Goal: Information Seeking & Learning: Learn about a topic

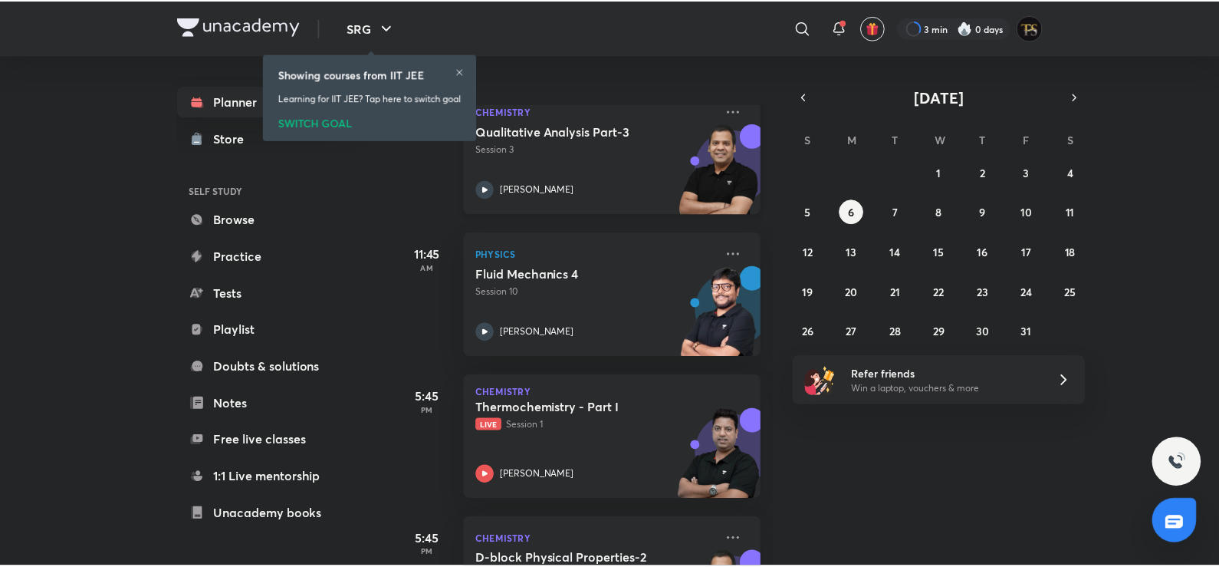
scroll to position [343, 0]
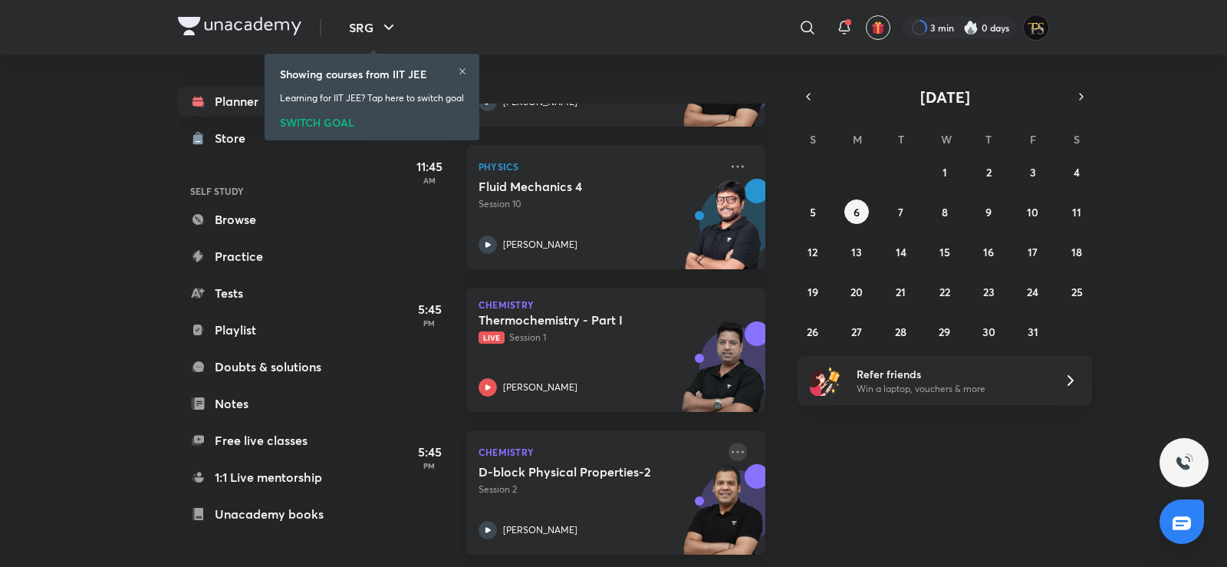
click at [728, 442] on icon at bounding box center [737, 451] width 18 height 18
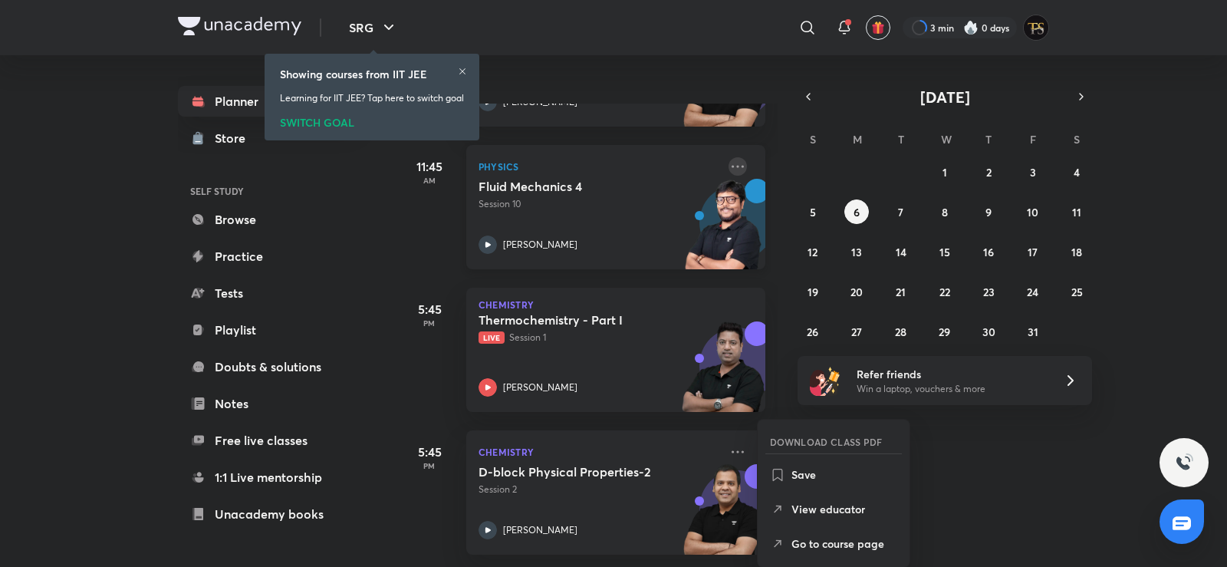
click at [728, 157] on icon at bounding box center [737, 166] width 18 height 18
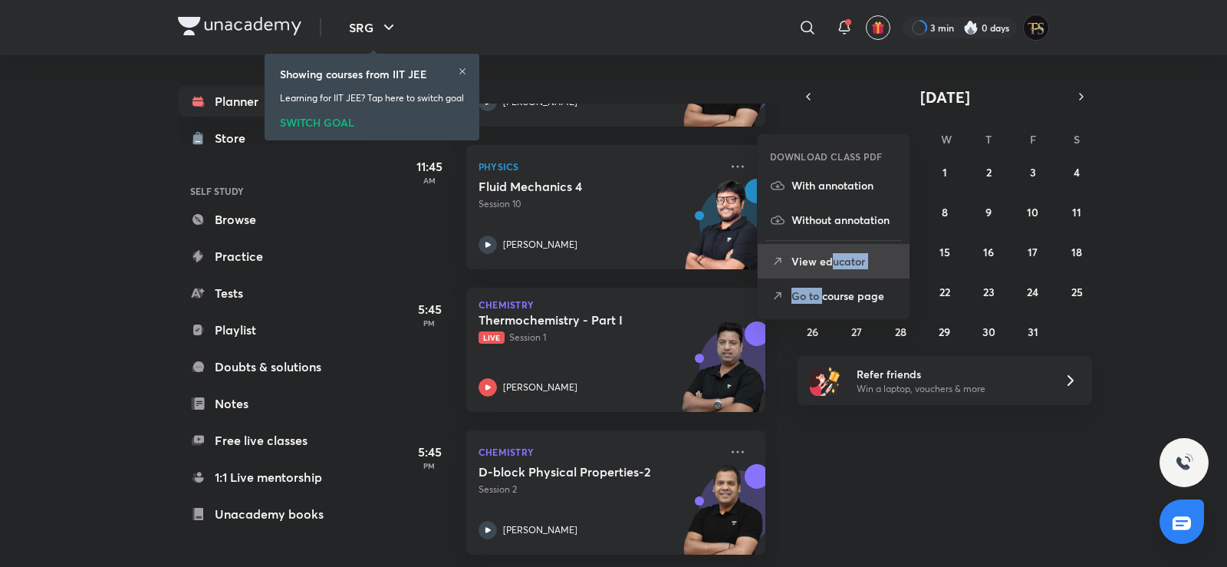
drag, startPoint x: 821, startPoint y: 281, endPoint x: 830, endPoint y: 265, distance: 17.5
click at [830, 265] on div "DOWNLOAD CLASS PDF With annotation Without annotation View educator Go to cours…" at bounding box center [834, 231] width 152 height 163
click at [830, 265] on p "View educator" at bounding box center [844, 261] width 106 height 16
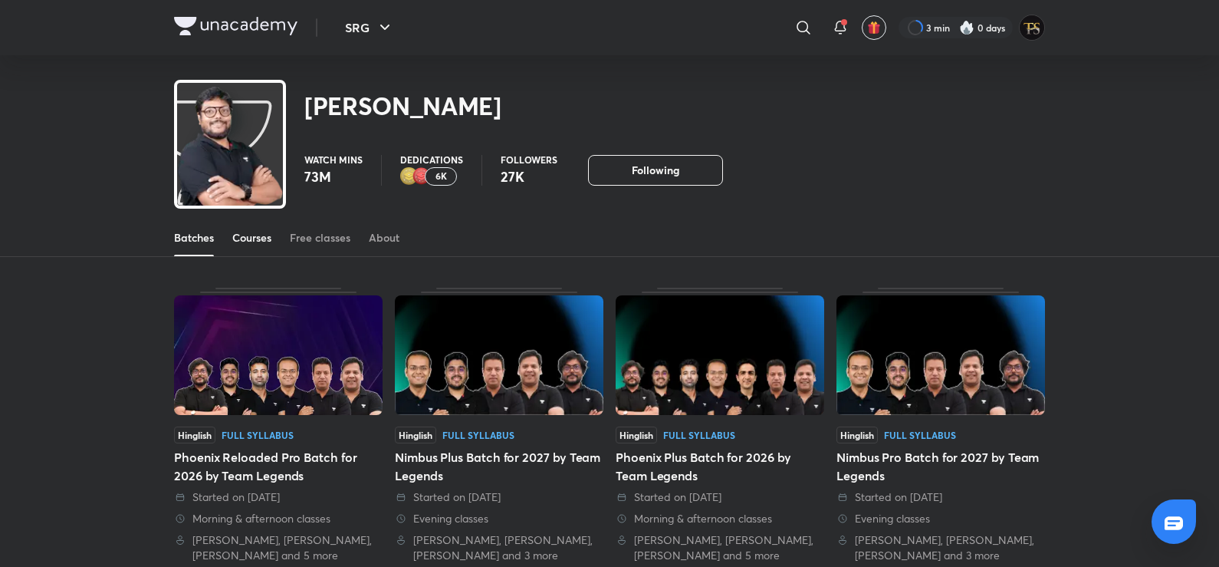
click at [271, 241] on div "Courses" at bounding box center [251, 237] width 39 height 15
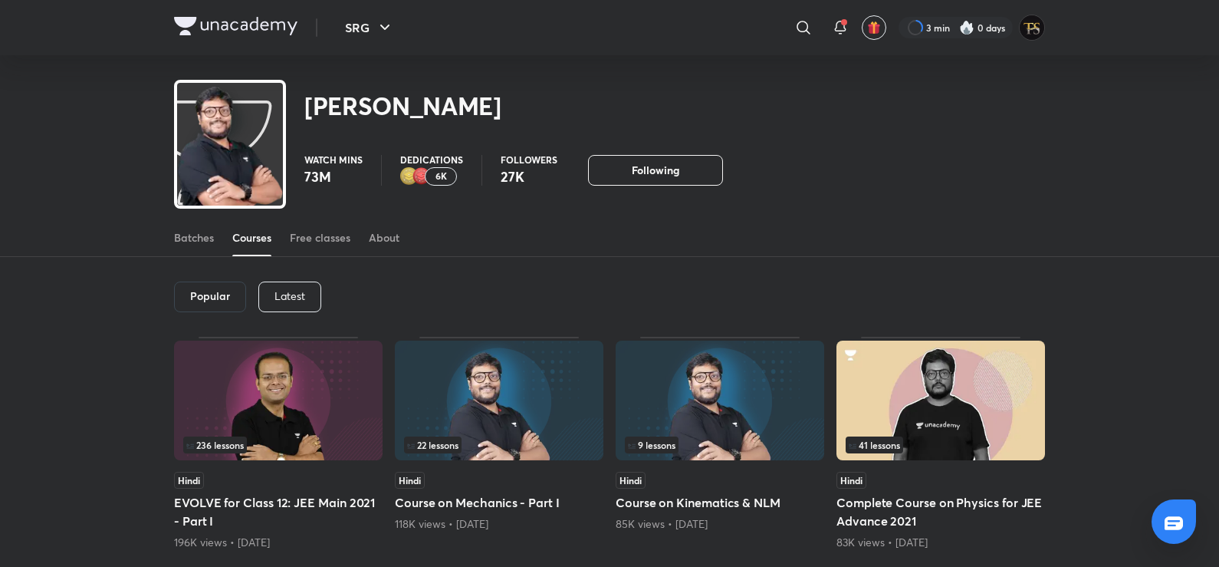
click at [288, 302] on p "Latest" at bounding box center [289, 296] width 31 height 12
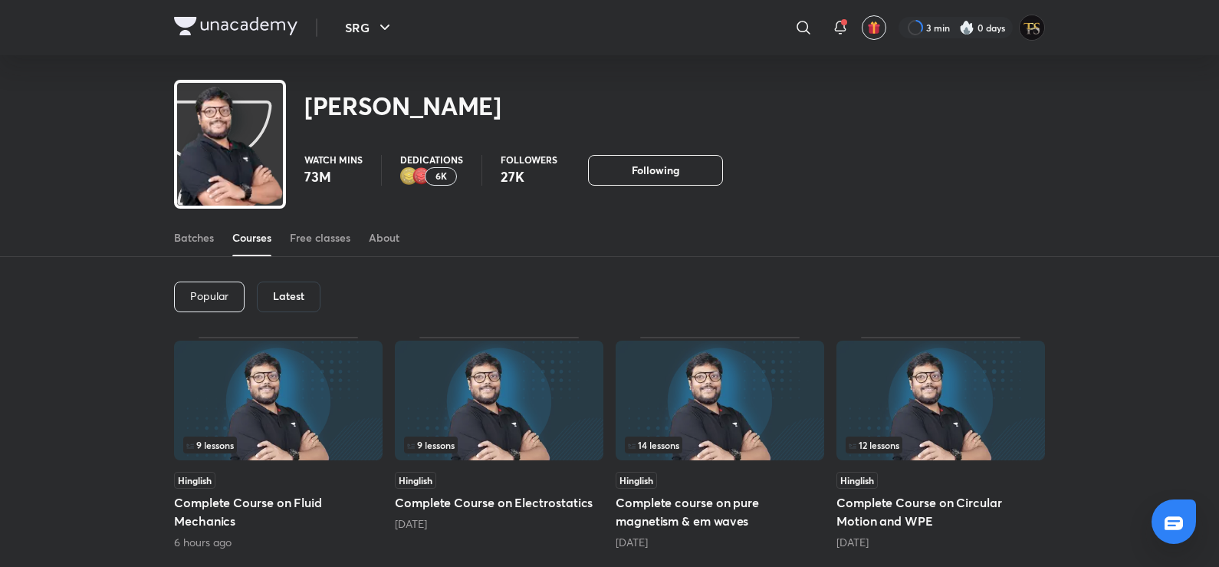
click at [256, 416] on img at bounding box center [278, 400] width 209 height 120
click at [325, 362] on img at bounding box center [278, 400] width 209 height 120
click at [324, 349] on img at bounding box center [278, 400] width 209 height 120
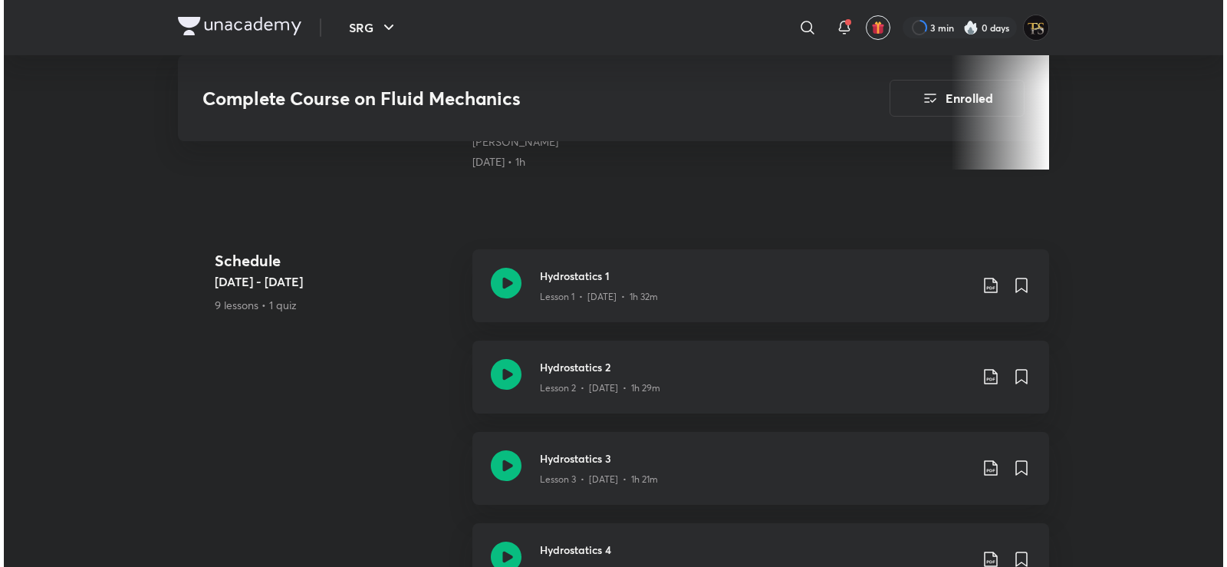
scroll to position [153, 0]
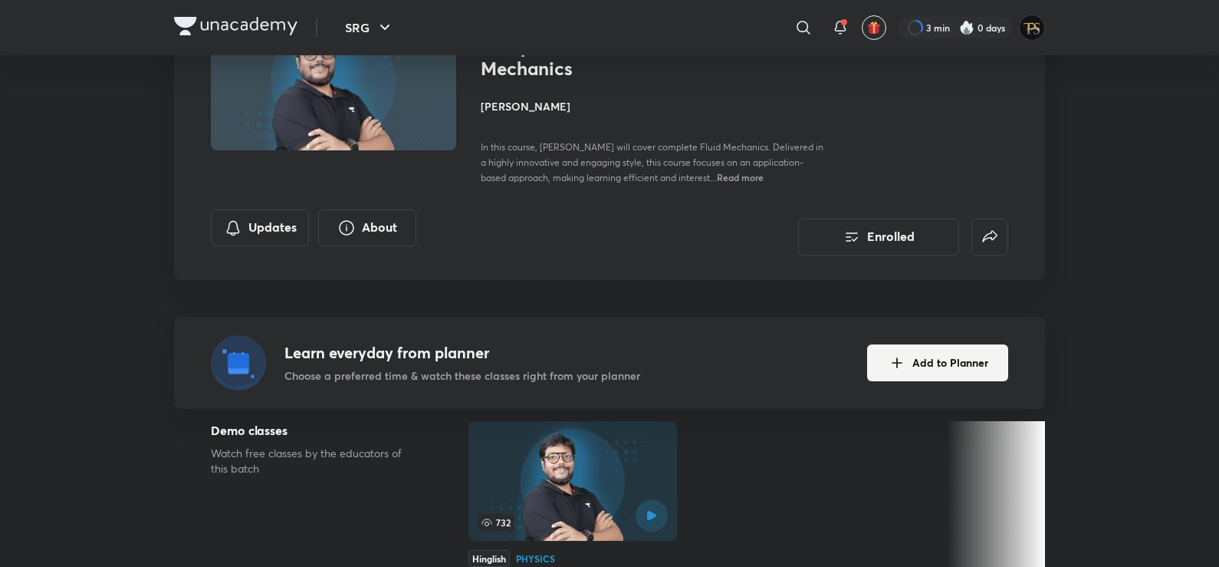
click at [725, 176] on span "Read more" at bounding box center [740, 177] width 47 height 12
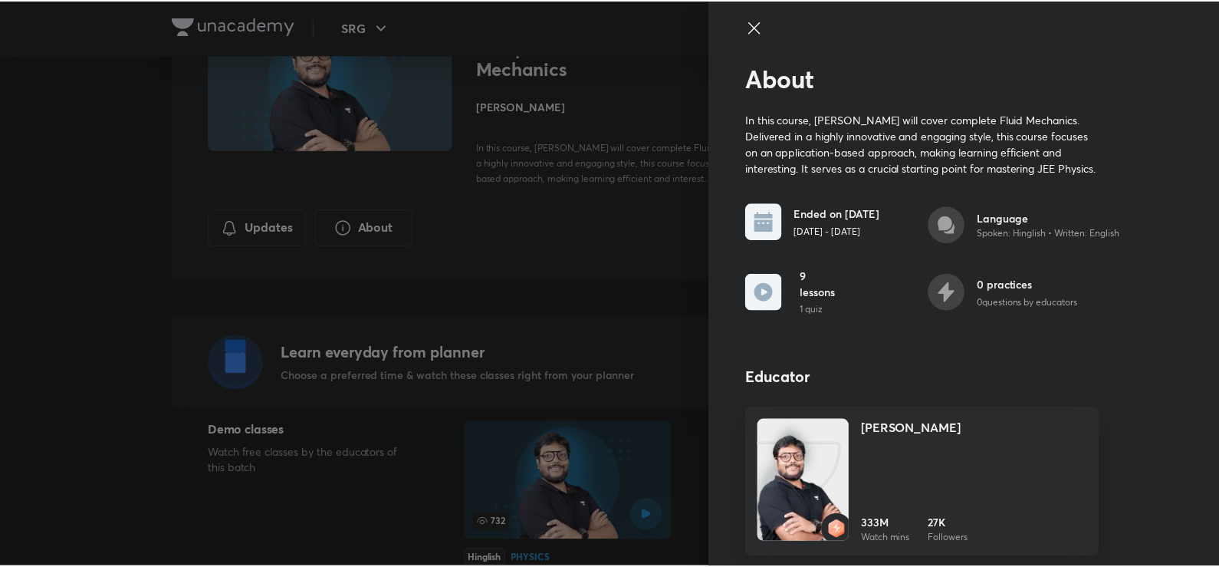
scroll to position [17, 0]
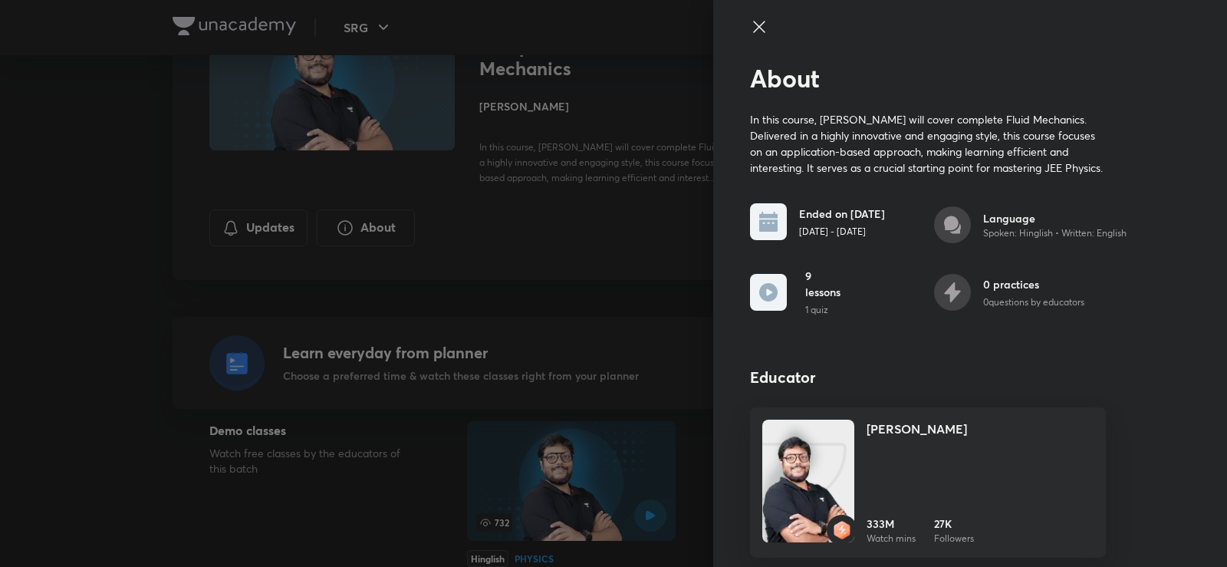
click at [769, 31] on div at bounding box center [928, 41] width 356 height 46
click at [765, 22] on div at bounding box center [928, 41] width 356 height 46
click at [753, 18] on icon at bounding box center [759, 27] width 18 height 18
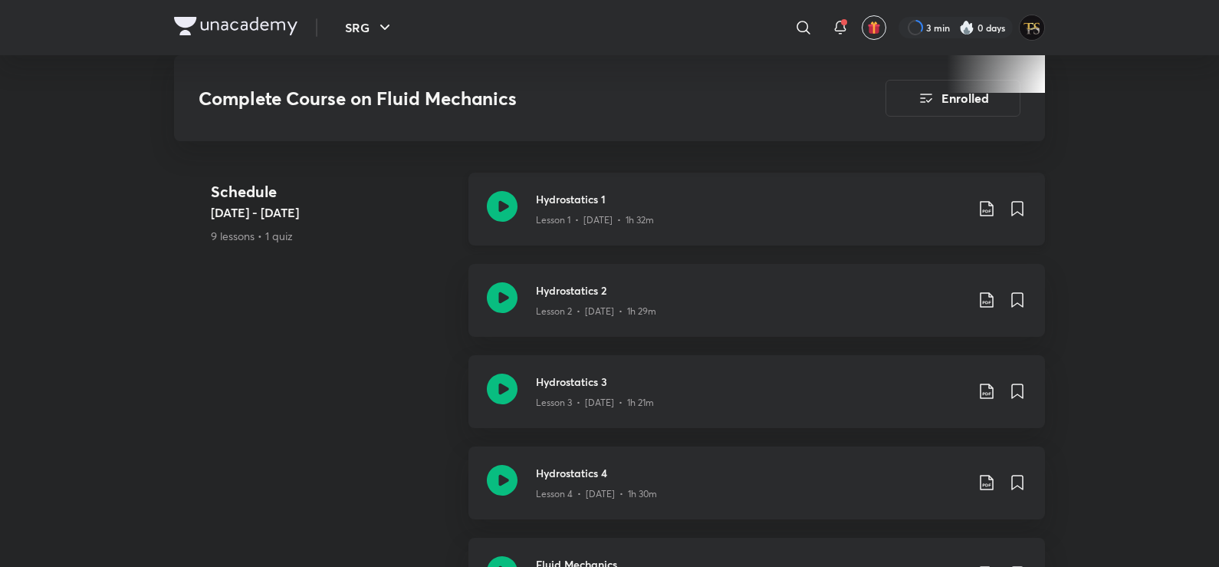
scroll to position [230, 0]
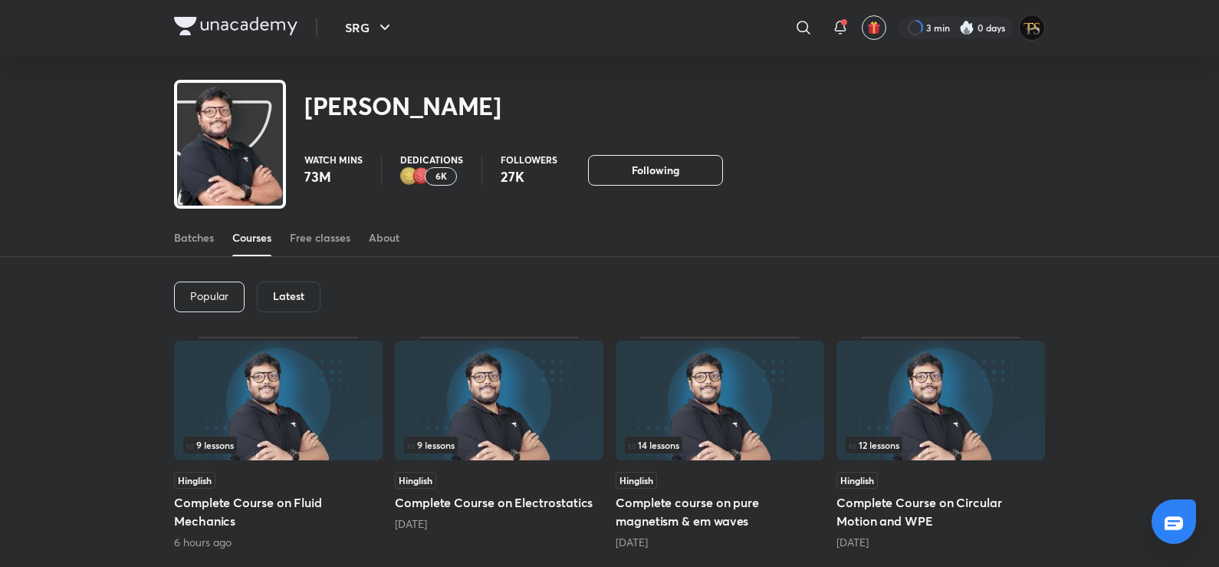
click at [226, 233] on div "Batches Courses Free classes About" at bounding box center [609, 237] width 871 height 37
click at [214, 233] on div "Batches" at bounding box center [194, 237] width 40 height 15
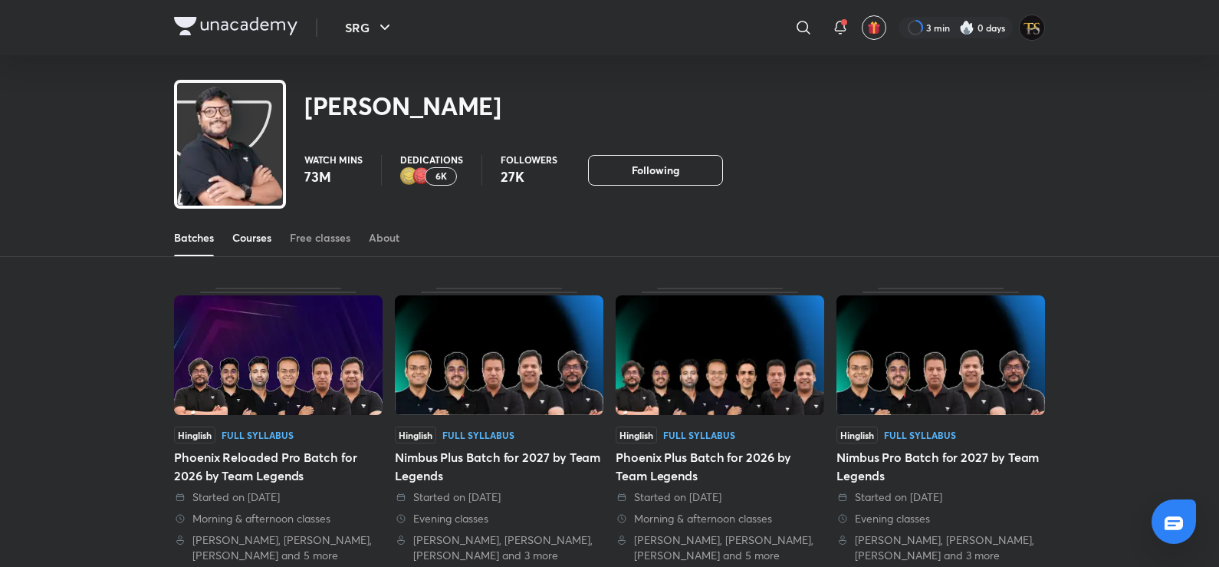
click at [270, 228] on link "Courses" at bounding box center [251, 237] width 39 height 37
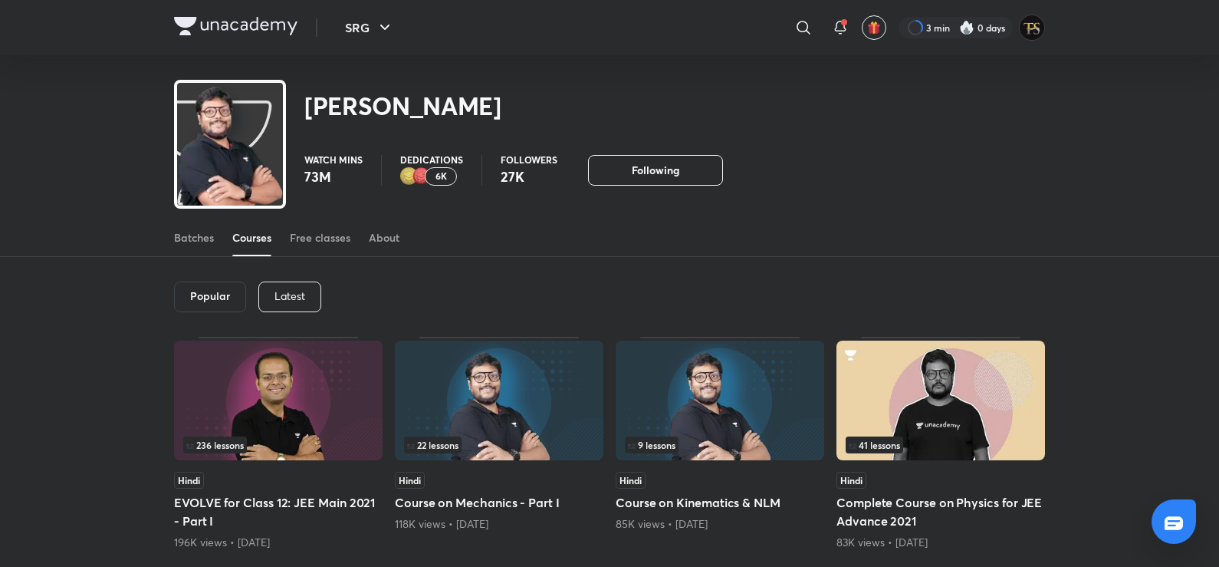
click at [294, 307] on div "Latest" at bounding box center [289, 296] width 63 height 31
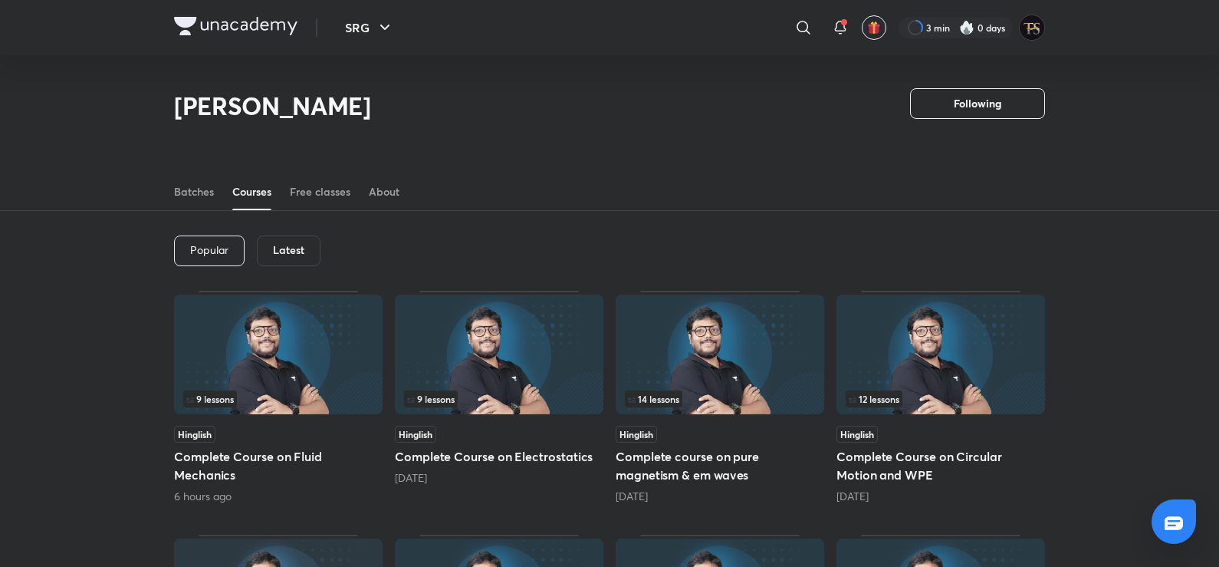
scroll to position [143, 0]
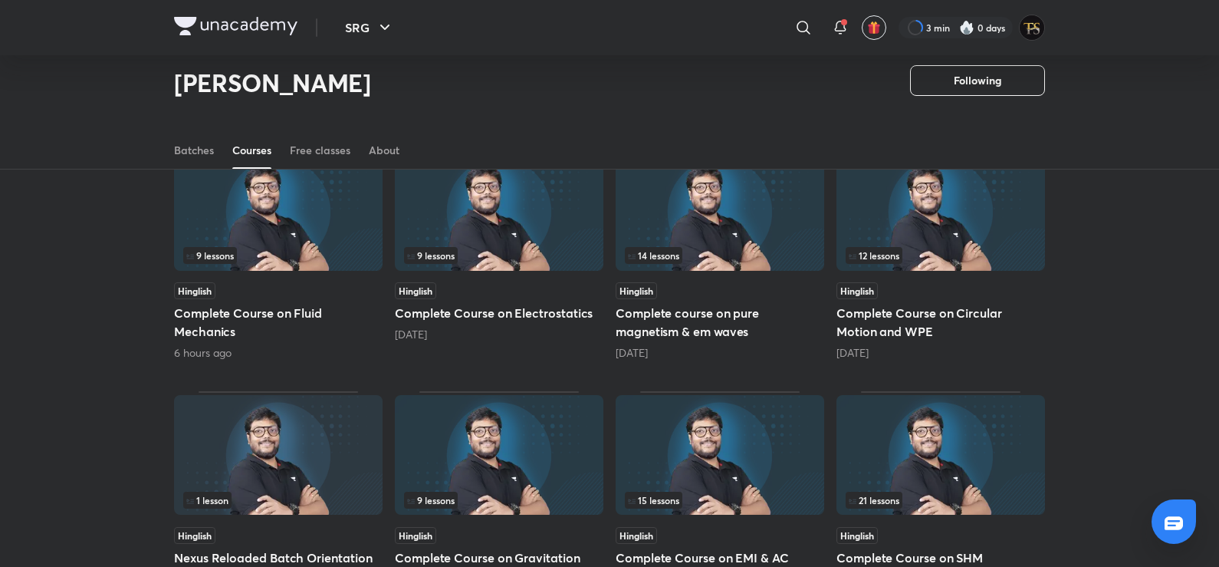
click at [574, 234] on img at bounding box center [499, 211] width 209 height 120
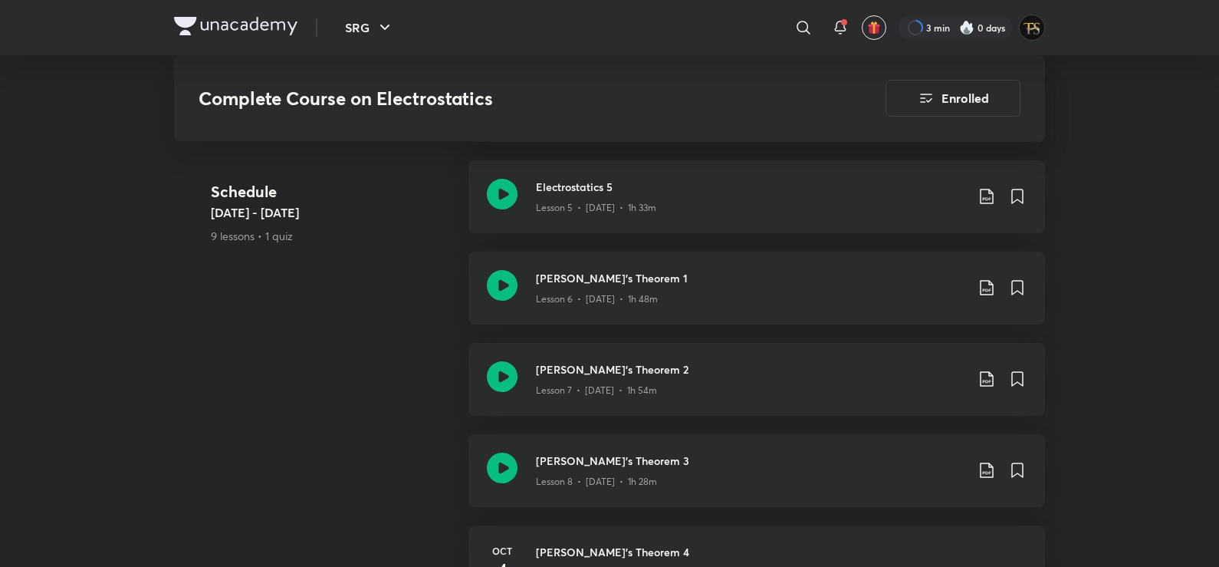
scroll to position [1066, 0]
click at [797, 27] on icon at bounding box center [803, 27] width 13 height 13
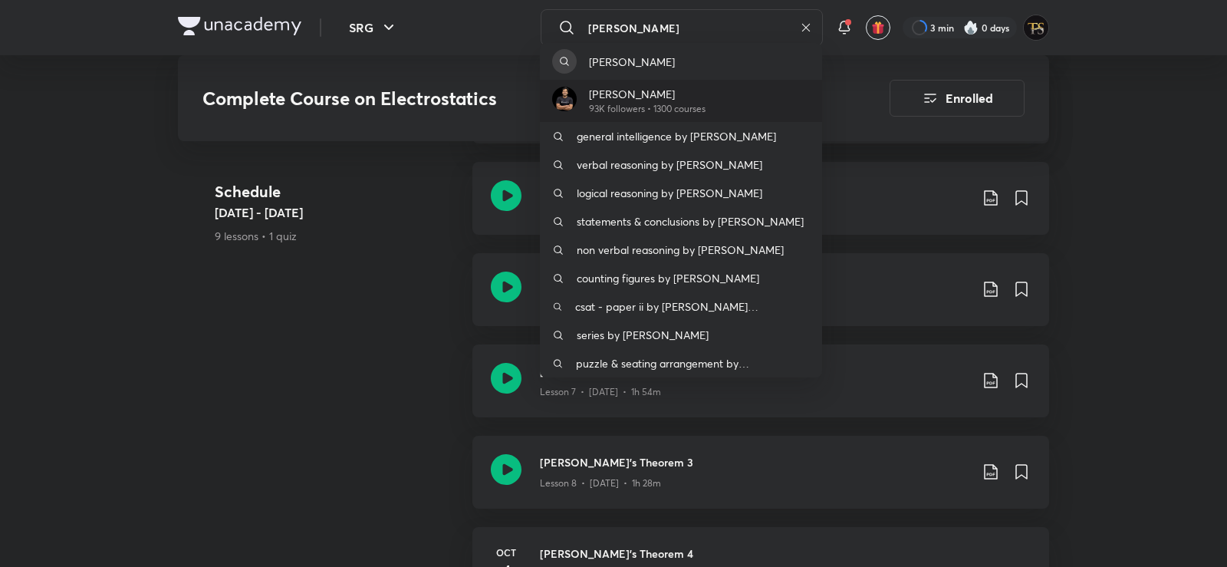
type input "[PERSON_NAME]"
click at [744, 92] on div "[PERSON_NAME] 93K followers • 1300 courses" at bounding box center [681, 101] width 282 height 42
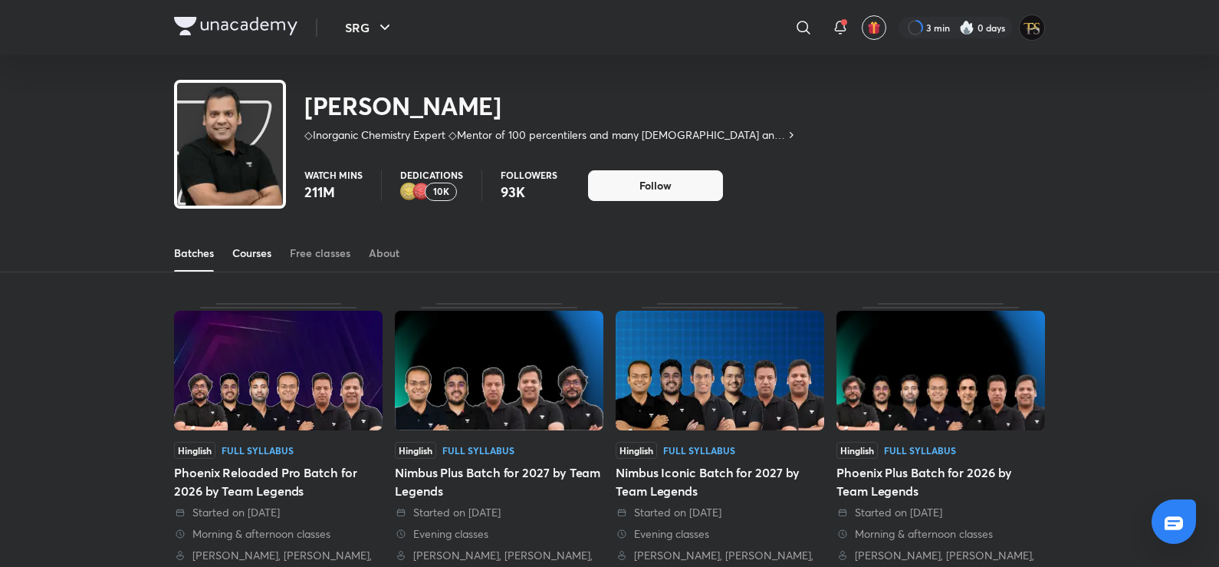
click at [246, 243] on link "Courses" at bounding box center [251, 253] width 39 height 37
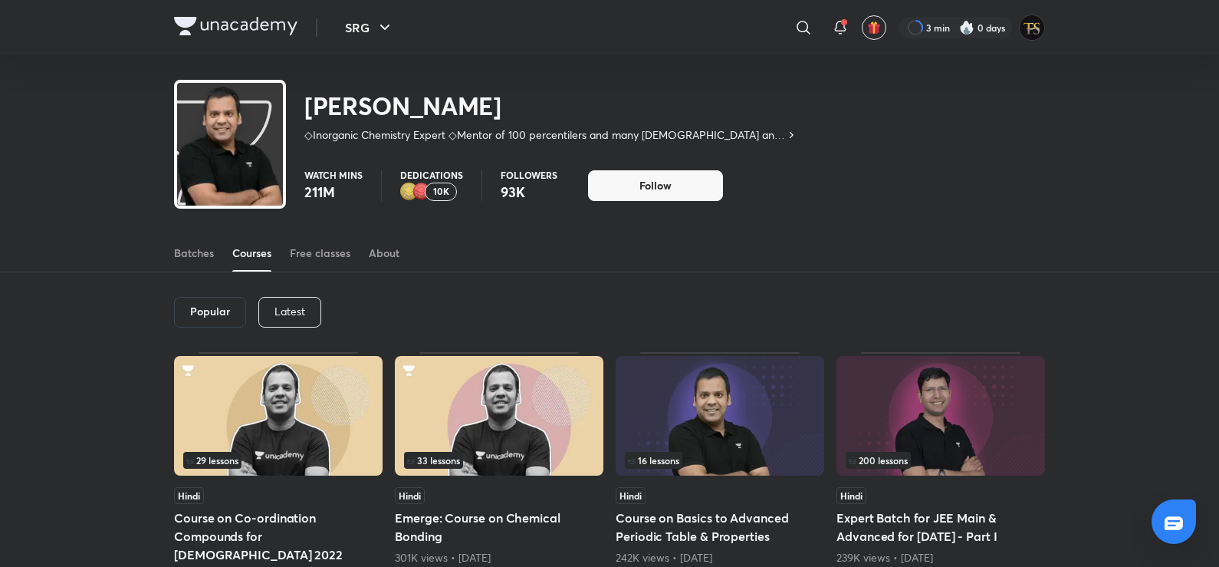
click at [305, 297] on div "Latest" at bounding box center [289, 312] width 63 height 31
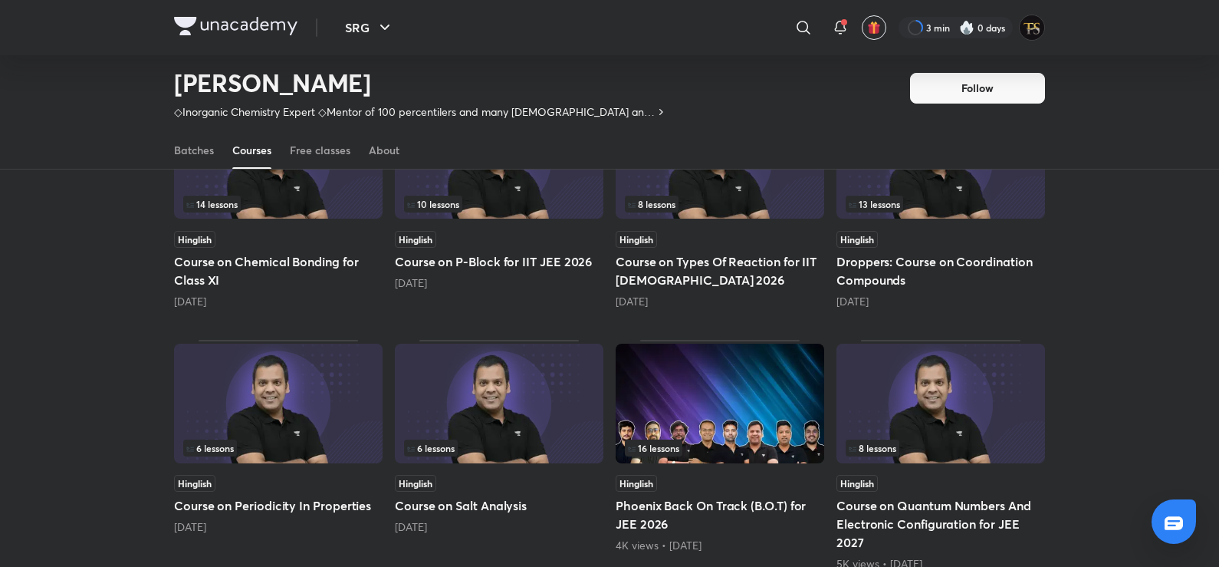
scroll to position [528, 0]
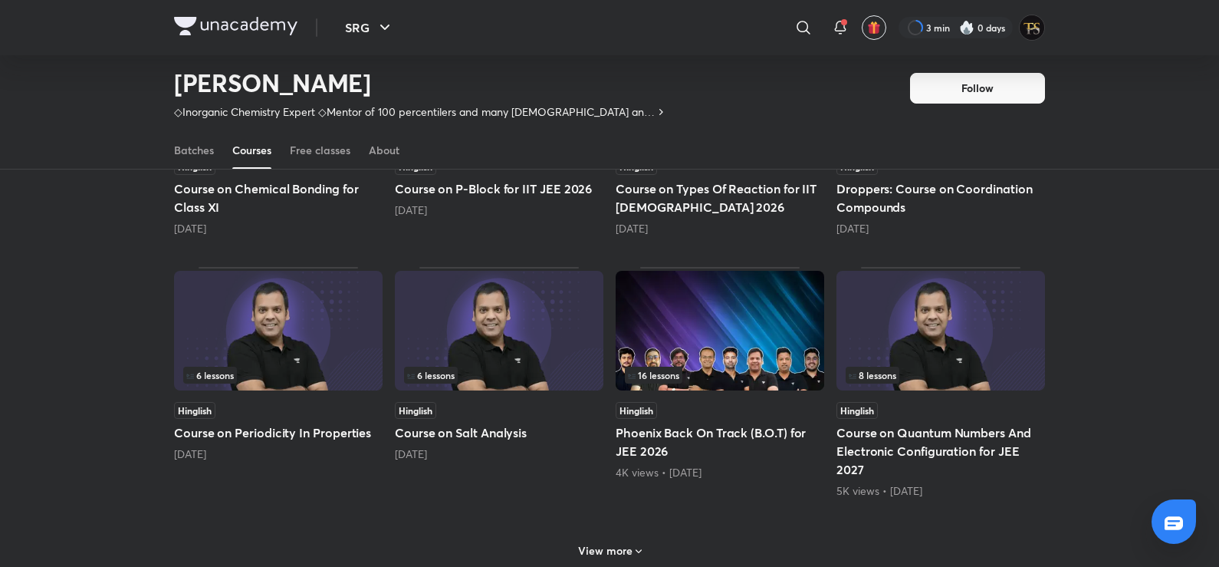
click at [616, 537] on div "View more" at bounding box center [609, 549] width 871 height 40
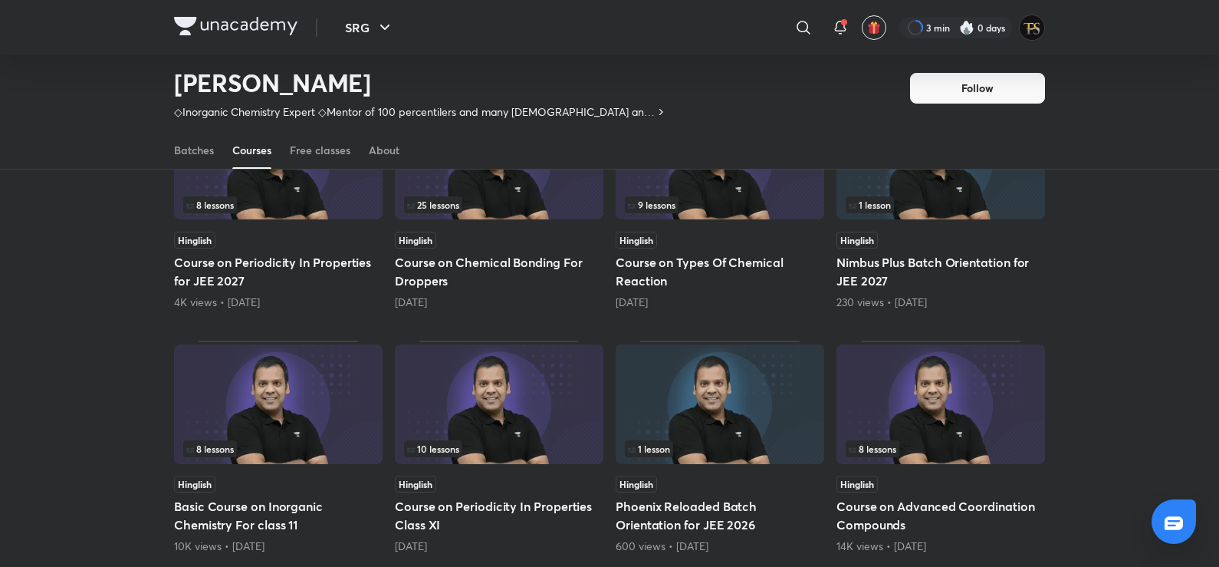
scroll to position [988, 0]
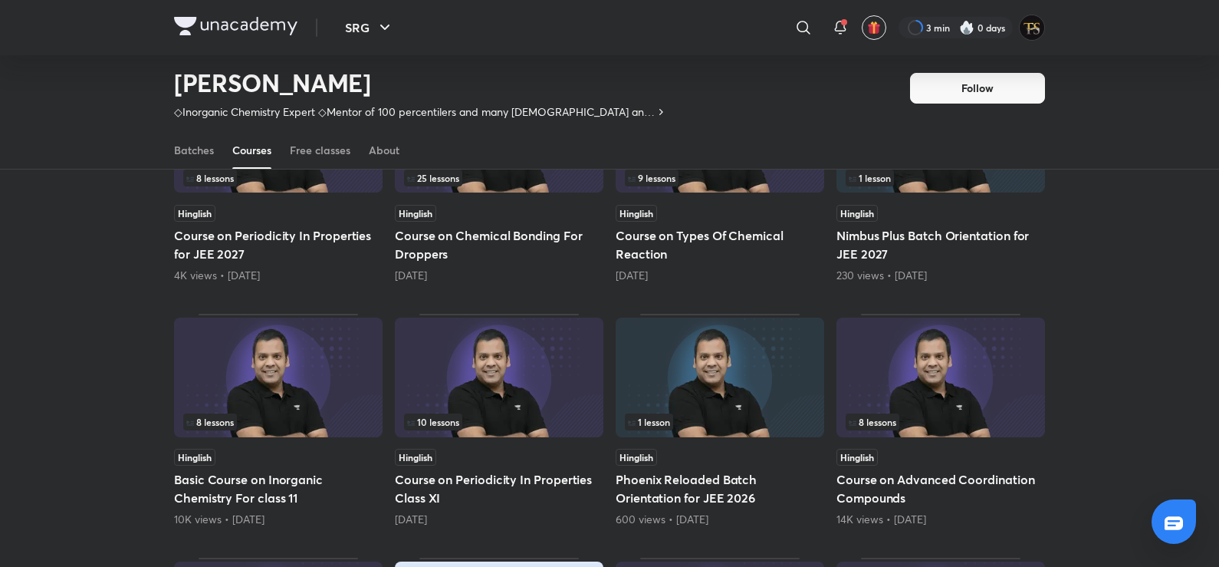
click at [542, 492] on h5 "Course on Periodicity In Properties Class XI" at bounding box center [499, 488] width 209 height 37
click at [542, 476] on h5 "Course on Periodicity In Properties Class XI" at bounding box center [499, 488] width 209 height 37
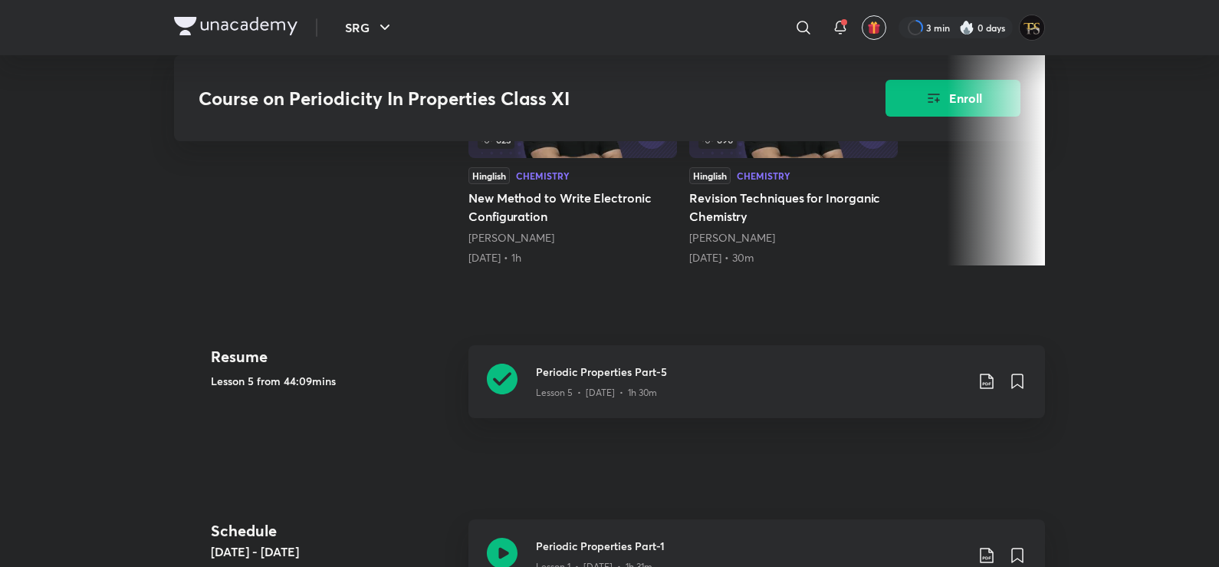
scroll to position [460, 0]
click at [562, 375] on h3 "Periodic Properties Part-5" at bounding box center [750, 371] width 429 height 16
